Goal: Information Seeking & Learning: Find specific fact

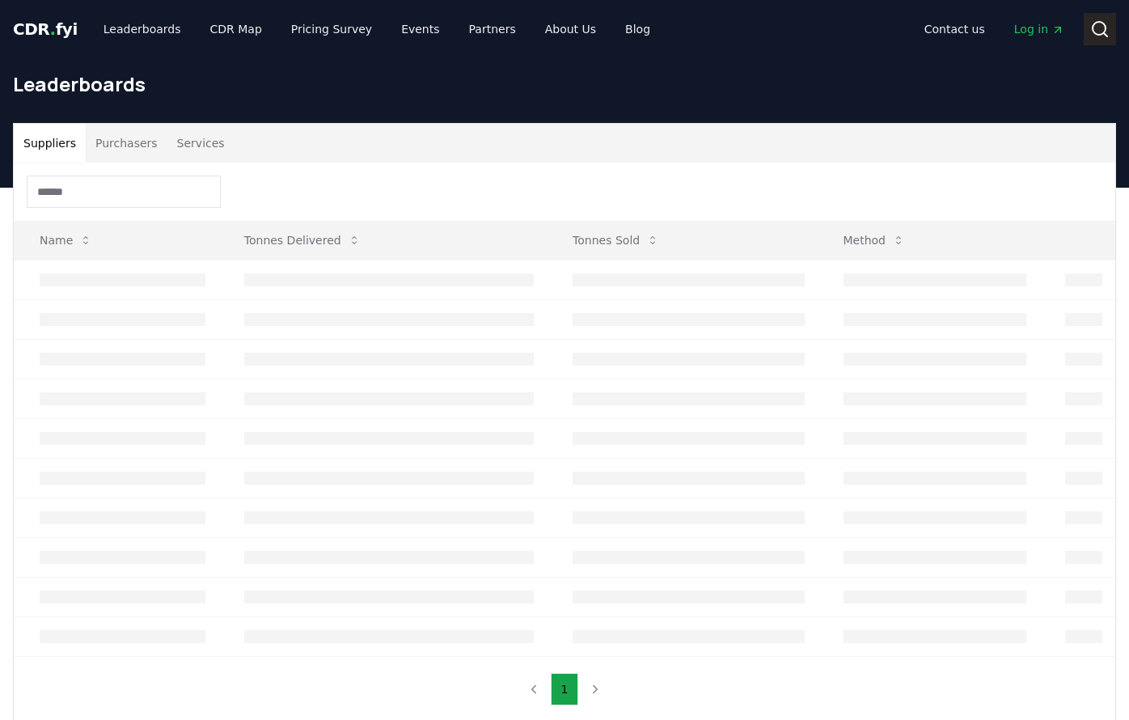
click at [1112, 36] on button "Search" at bounding box center [1099, 29] width 32 height 32
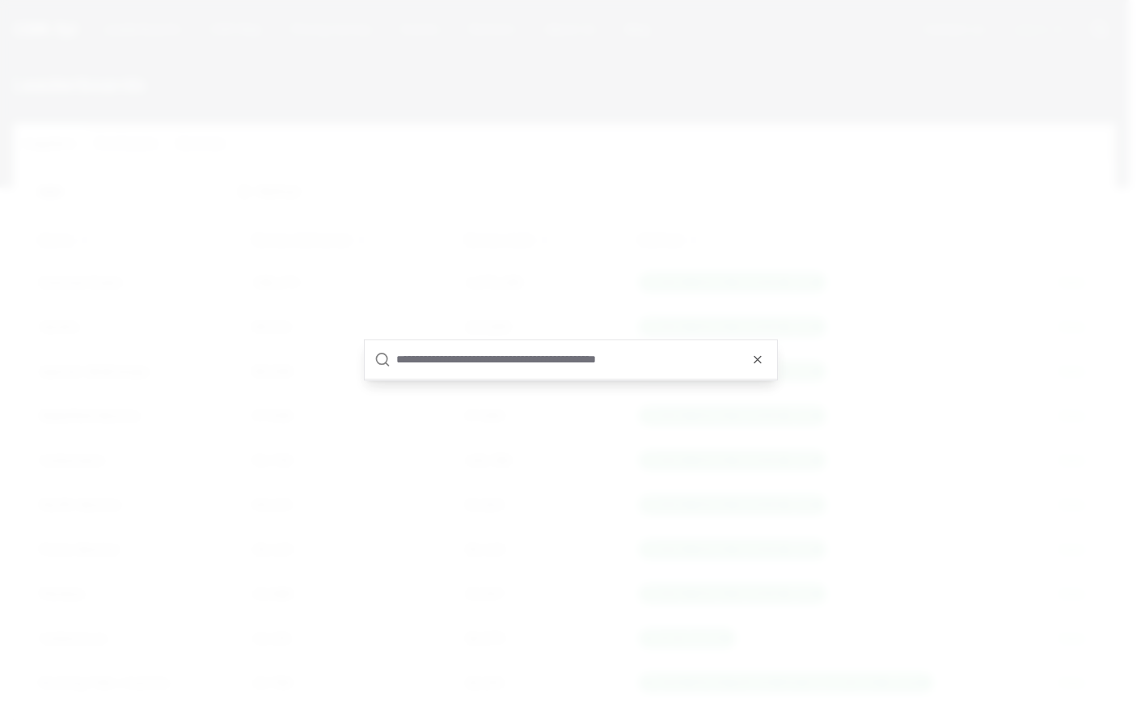
click at [468, 383] on body "CDR . fyi Leaderboards CDR Map Pricing Survey Events Partners About Us Blog Con…" at bounding box center [564, 583] width 1129 height 1166
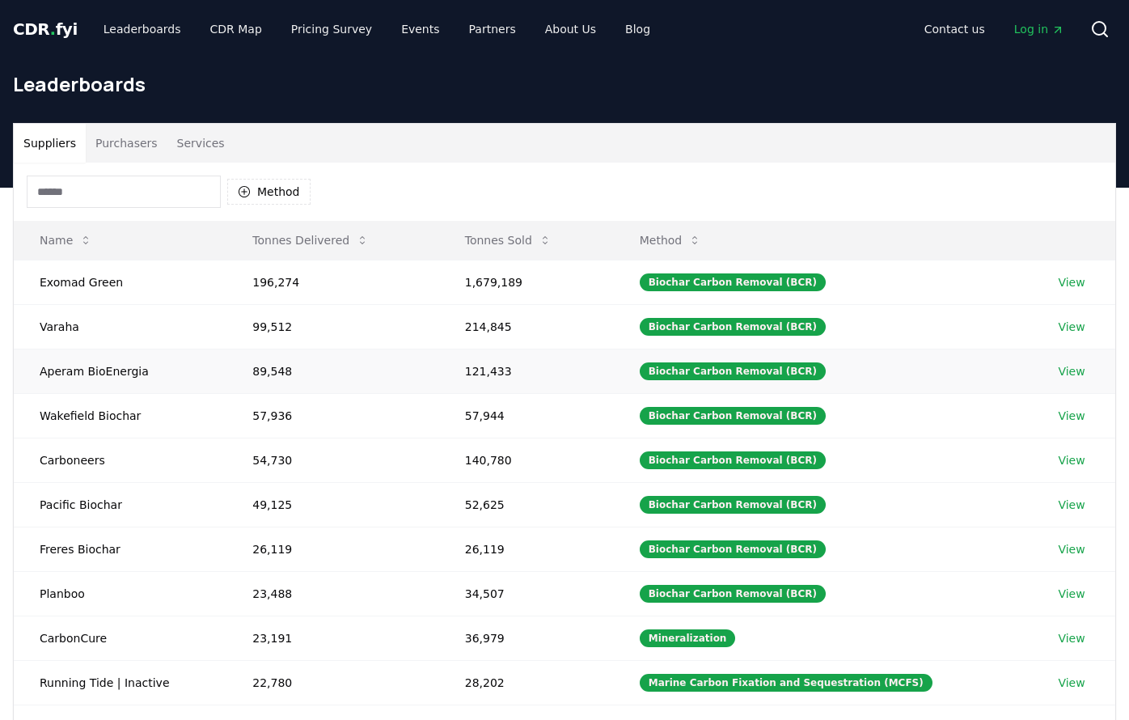
click at [474, 362] on td "121,433" at bounding box center [526, 370] width 175 height 44
click at [1101, 28] on icon at bounding box center [1099, 28] width 19 height 19
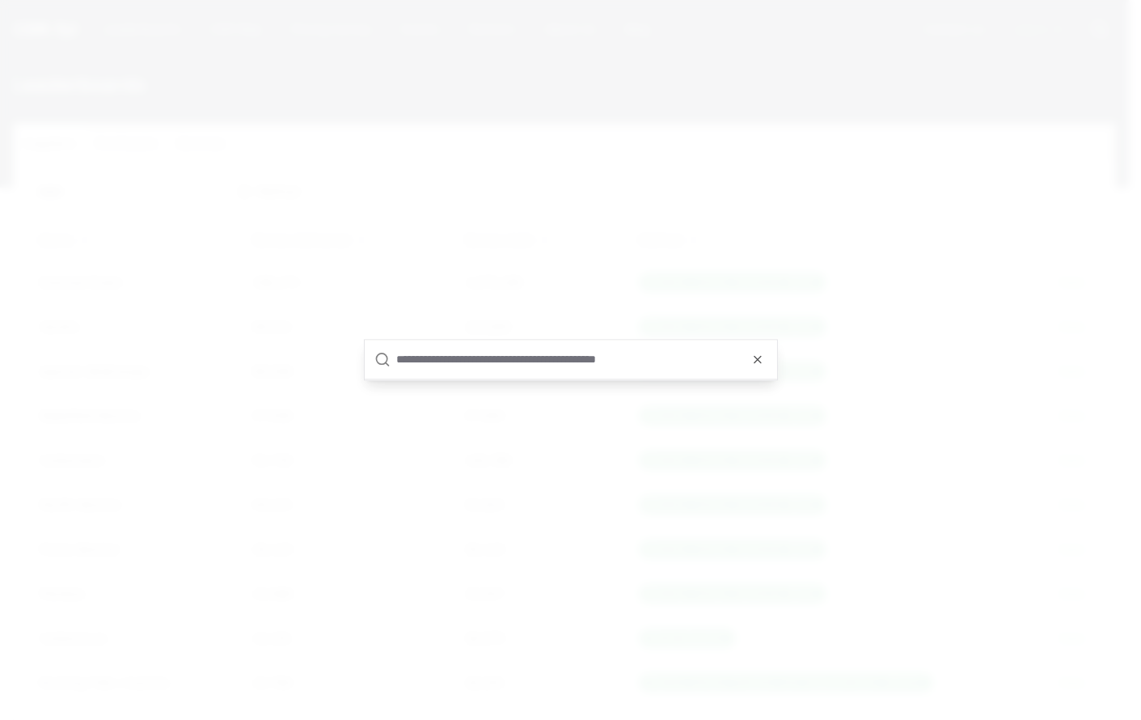
click at [457, 357] on input "text" at bounding box center [582, 359] width 370 height 39
type input "***"
click at [561, 383] on div "No results found." at bounding box center [571, 380] width 412 height 55
